Goal: Task Accomplishment & Management: Manage account settings

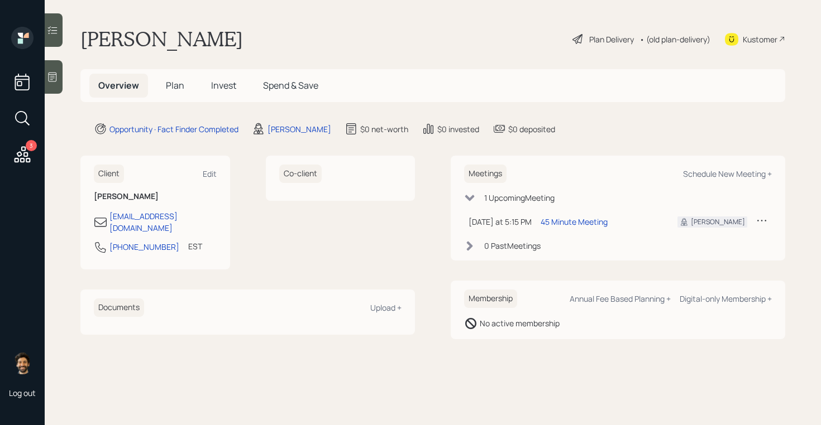
click at [762, 223] on icon at bounding box center [761, 220] width 11 height 11
click at [703, 253] on div "Cancel" at bounding box center [727, 252] width 80 height 11
